Goal: Information Seeking & Learning: Understand process/instructions

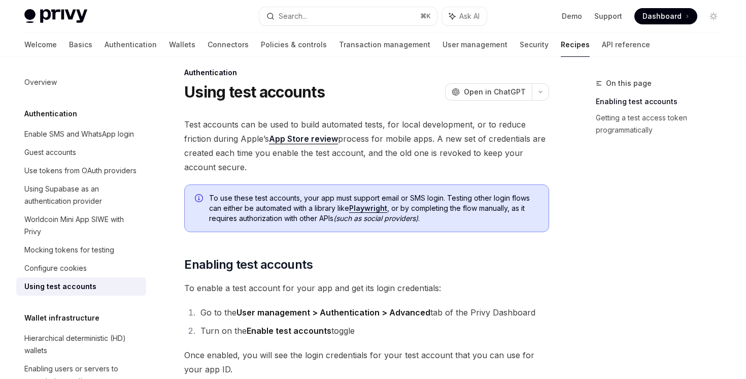
scroll to position [12, 0]
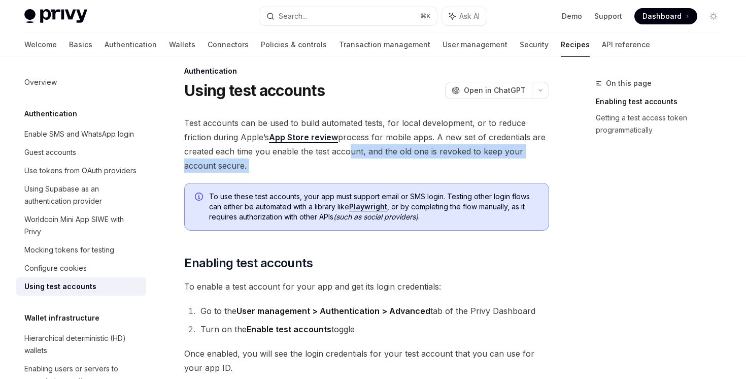
drag, startPoint x: 0, startPoint y: 0, endPoint x: 345, endPoint y: 176, distance: 386.9
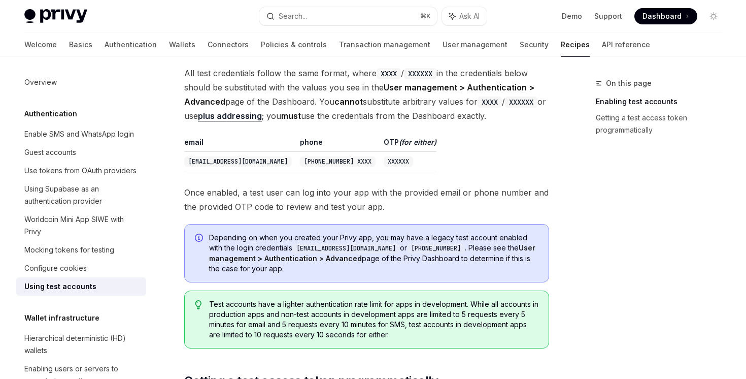
scroll to position [333, 0]
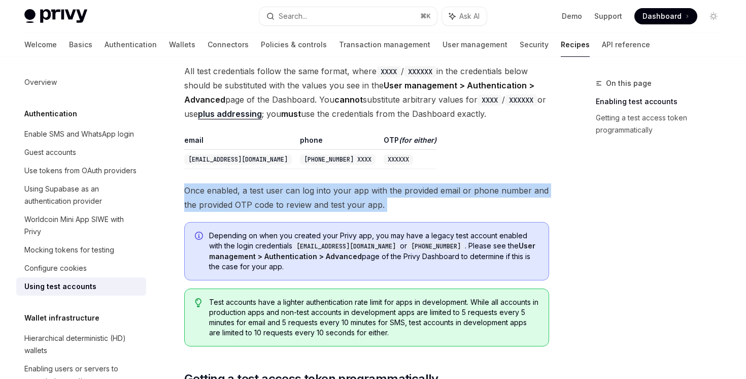
drag, startPoint x: 345, startPoint y: 176, endPoint x: 338, endPoint y: 215, distance: 39.7
click at [338, 215] on div "Test accounts can be used to build automated tests, for local development, or t…" at bounding box center [366, 187] width 365 height 785
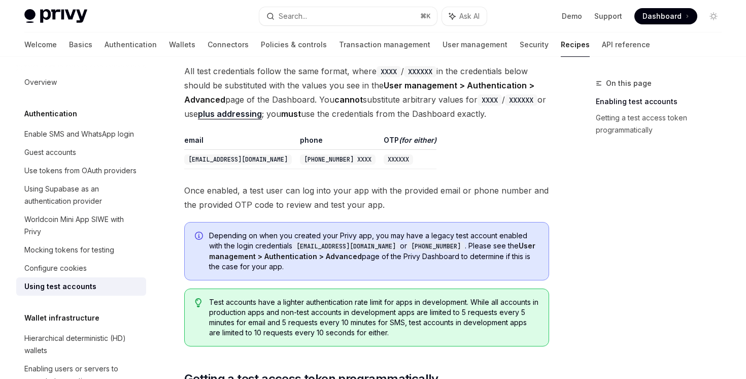
drag, startPoint x: 338, startPoint y: 215, endPoint x: 343, endPoint y: 275, distance: 60.6
click at [343, 275] on div "Test accounts can be used to build automated tests, for local development, or t…" at bounding box center [366, 187] width 365 height 785
click at [343, 275] on div "Depending on when you created your Privy app, you may have a legacy test accoun…" at bounding box center [366, 251] width 365 height 58
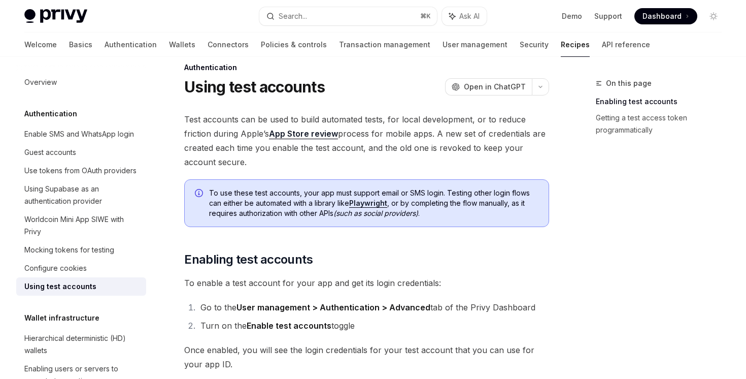
scroll to position [0, 0]
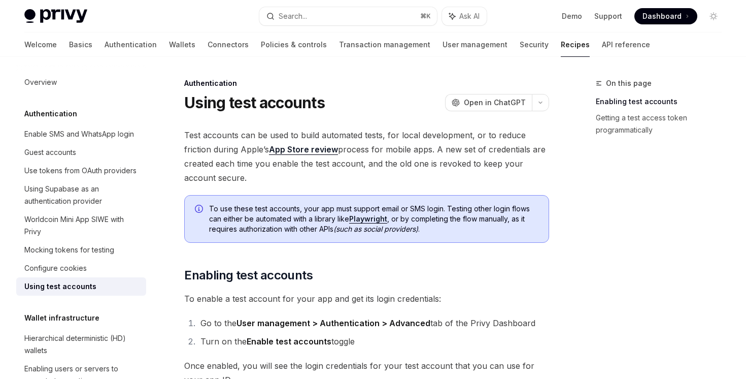
drag, startPoint x: 305, startPoint y: 176, endPoint x: 291, endPoint y: 265, distance: 90.8
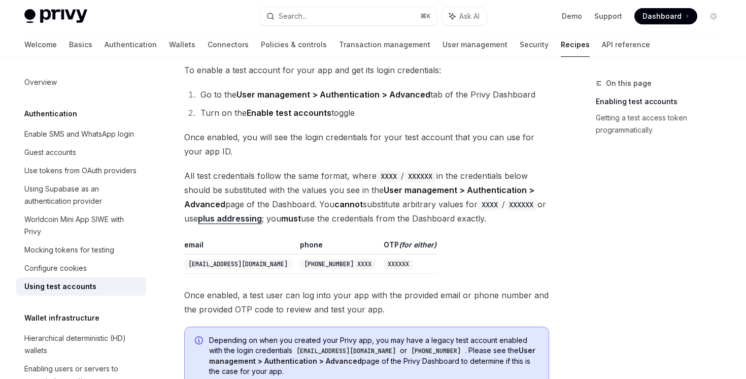
scroll to position [225, 0]
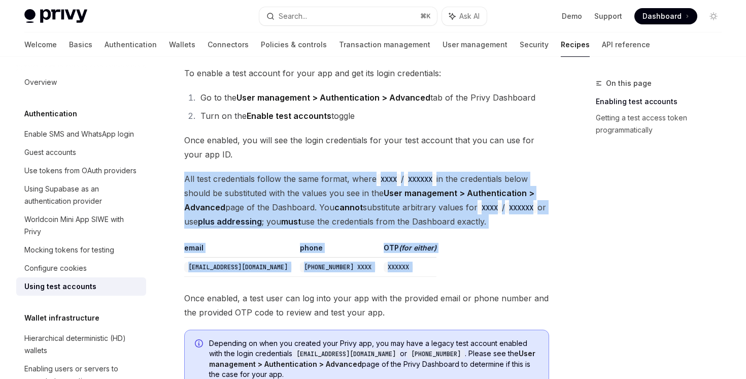
drag, startPoint x: 315, startPoint y: 154, endPoint x: 306, endPoint y: 282, distance: 127.7
click at [306, 282] on div "Test accounts can be used to build automated tests, for local development, or t…" at bounding box center [366, 295] width 365 height 785
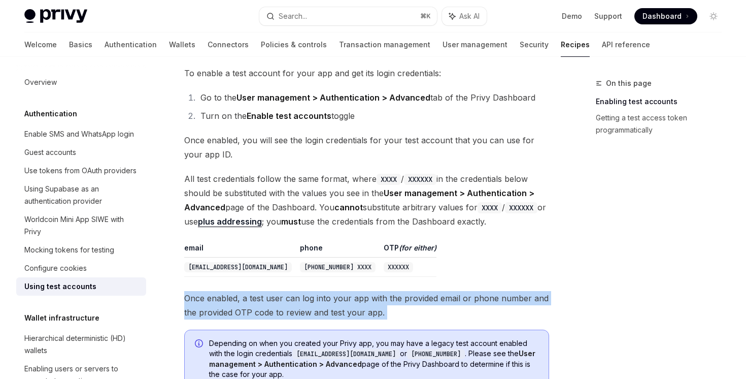
drag, startPoint x: 306, startPoint y: 282, endPoint x: 306, endPoint y: 328, distance: 46.2
click at [306, 328] on div "Test accounts can be used to build automated tests, for local development, or t…" at bounding box center [366, 295] width 365 height 785
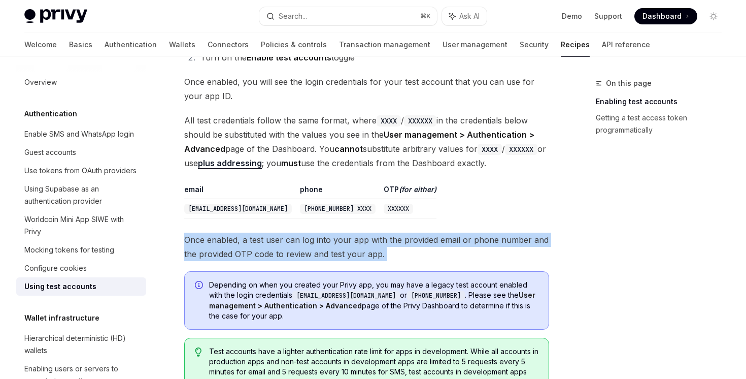
scroll to position [412, 0]
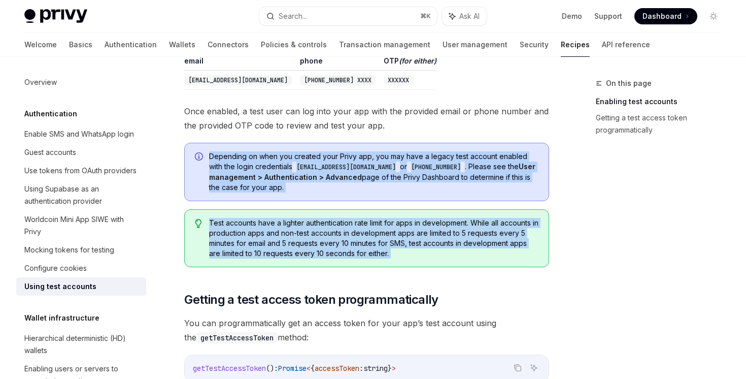
drag, startPoint x: 323, startPoint y: 268, endPoint x: 336, endPoint y: 139, distance: 129.6
click at [336, 139] on div "Test accounts can be used to build automated tests, for local development, or t…" at bounding box center [366, 108] width 365 height 785
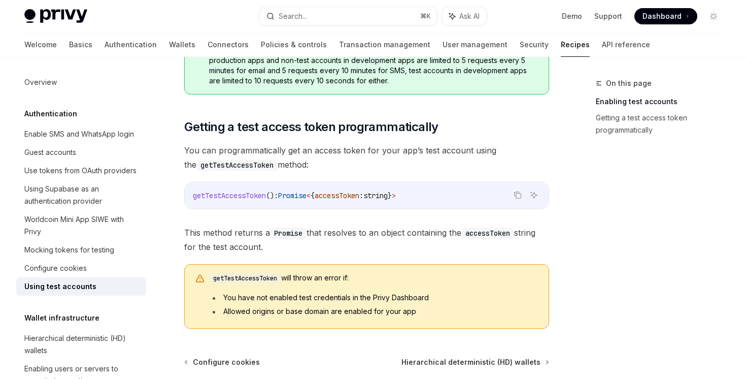
scroll to position [572, 0]
